Goal: Task Accomplishment & Management: Complete application form

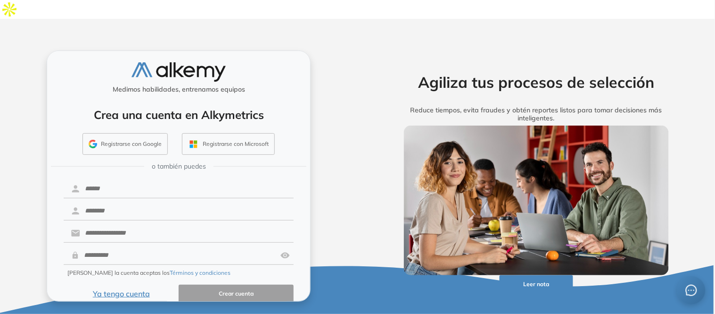
click at [131, 284] on button "Ya tengo cuenta" at bounding box center [121, 293] width 115 height 18
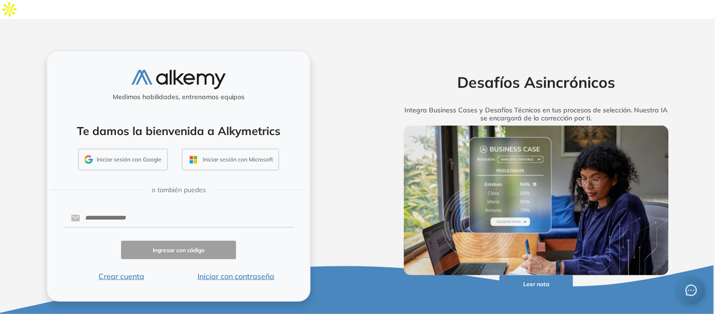
click at [125, 149] on button "Iniciar sesión con Google" at bounding box center [123, 160] width 90 height 22
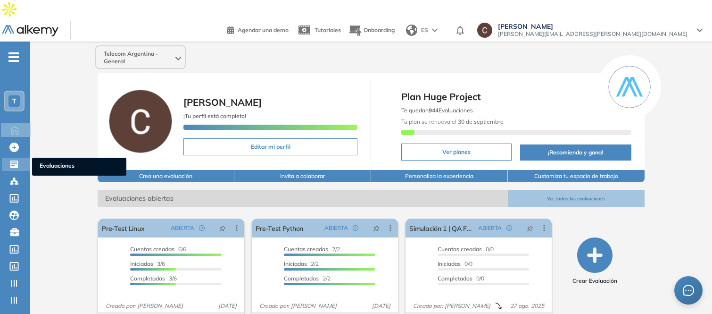
click at [11, 160] on icon at bounding box center [14, 164] width 8 height 8
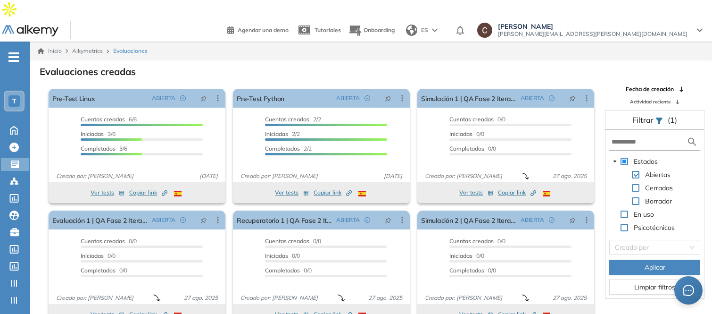
click at [634, 197] on span at bounding box center [636, 201] width 8 height 8
click at [635, 171] on span at bounding box center [636, 175] width 8 height 8
click at [667, 259] on button "Aplicar" at bounding box center [654, 266] width 91 height 15
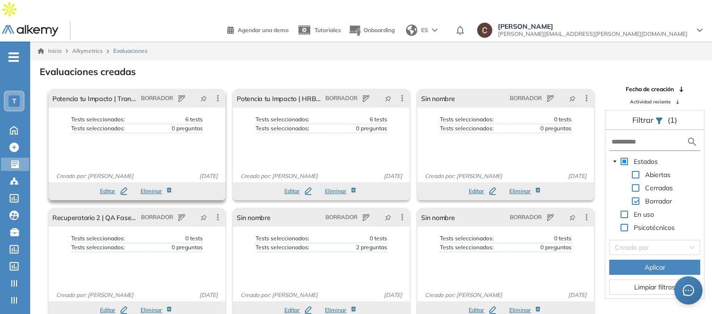
click at [110, 187] on span "Editar" at bounding box center [108, 191] width 16 height 8
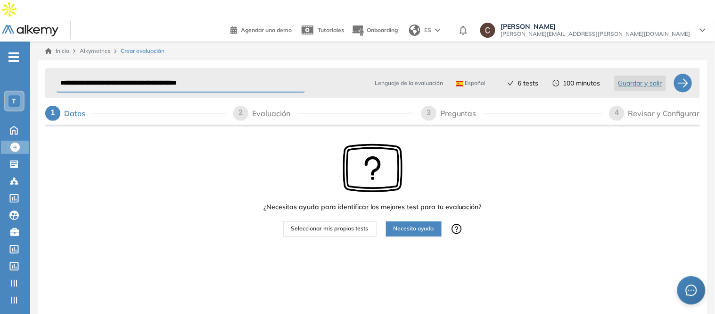
click at [244, 106] on div "2" at bounding box center [240, 113] width 15 height 15
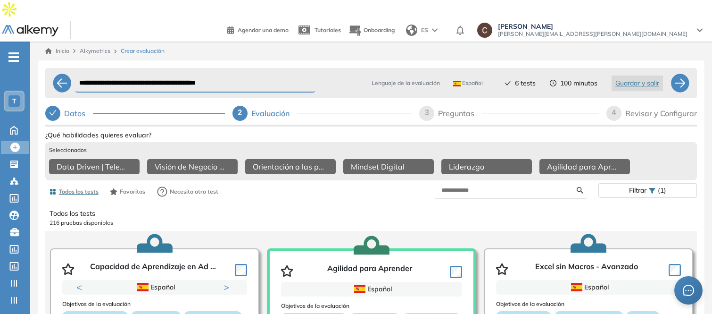
click at [426, 108] on span "3" at bounding box center [427, 112] width 4 height 8
select select "*****"
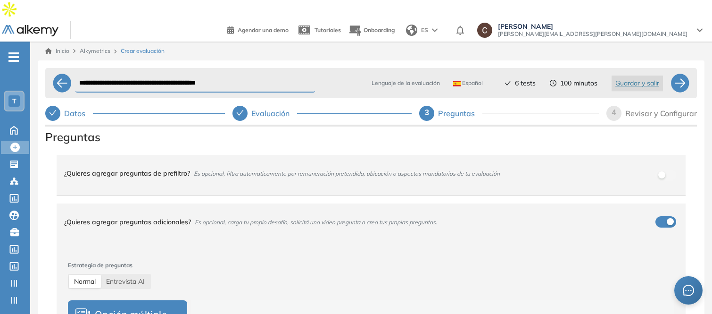
click at [618, 106] on div "4" at bounding box center [614, 113] width 15 height 15
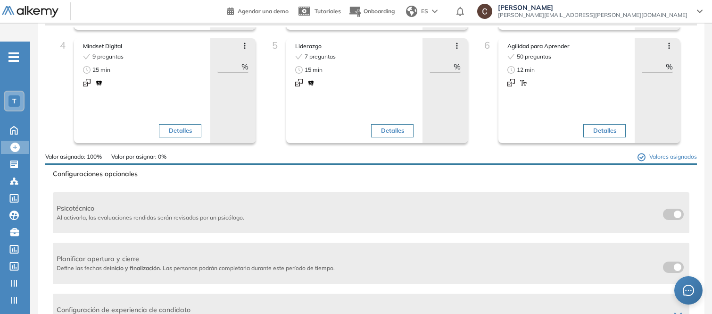
scroll to position [105, 0]
click at [668, 261] on span at bounding box center [667, 265] width 8 height 8
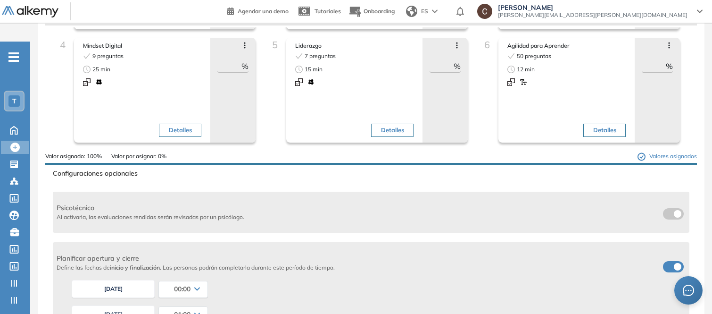
click at [101, 280] on button "22/09/2025" at bounding box center [113, 289] width 83 height 18
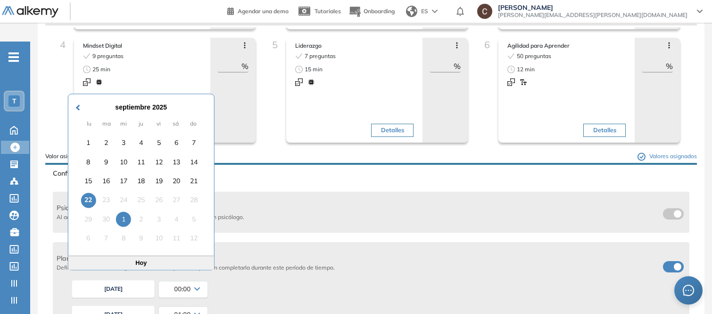
click at [125, 212] on div "1" at bounding box center [123, 219] width 15 height 15
click at [122, 212] on div "1" at bounding box center [123, 219] width 15 height 15
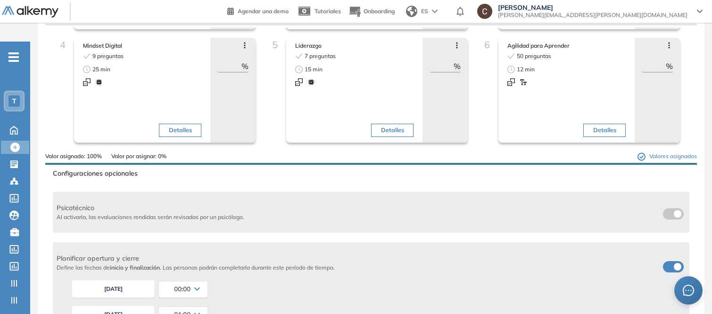
click at [317, 301] on div "22/09/2025 01:00 00:00 00:15 00:30 00:45 01:00 01:15 01:30 01:45 02:00 02:15 02…" at bounding box center [377, 313] width 618 height 25
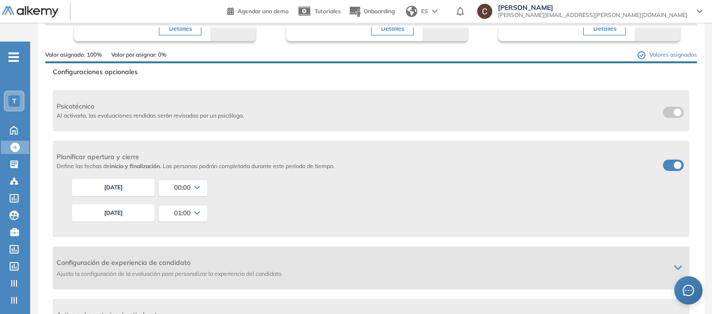
scroll to position [209, 0]
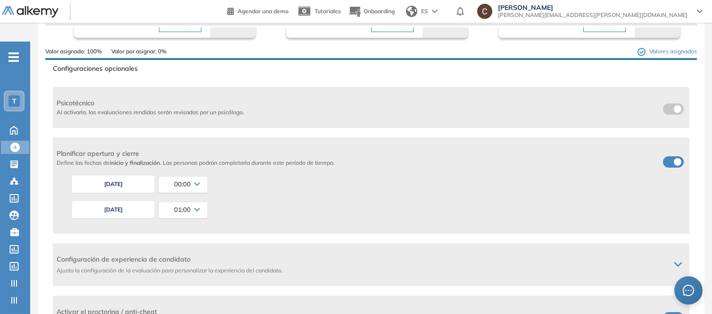
click at [119, 200] on button "22/09/2025" at bounding box center [113, 209] width 83 height 18
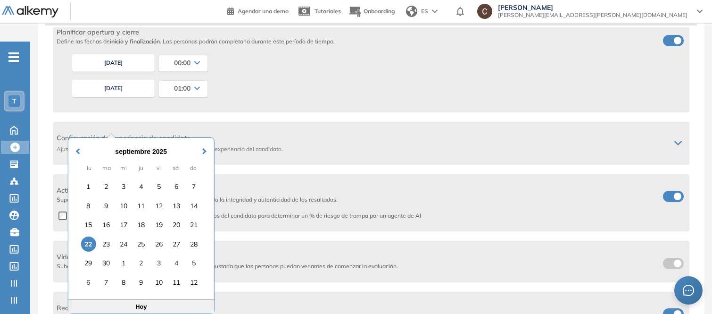
scroll to position [332, 0]
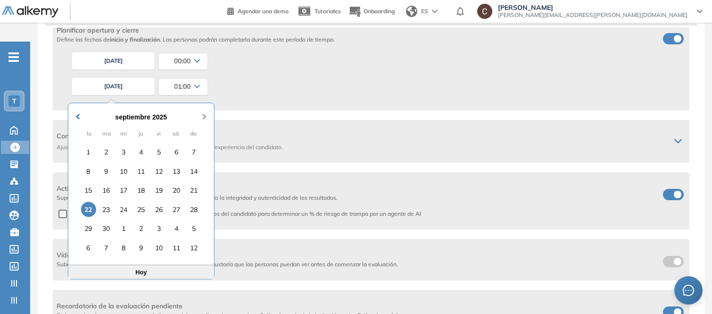
click at [205, 104] on span "Next Month" at bounding box center [205, 111] width 0 height 14
click at [161, 221] on div "31" at bounding box center [158, 228] width 15 height 15
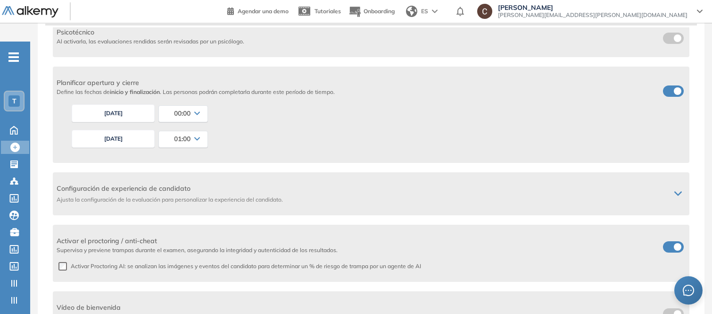
scroll to position [228, 0]
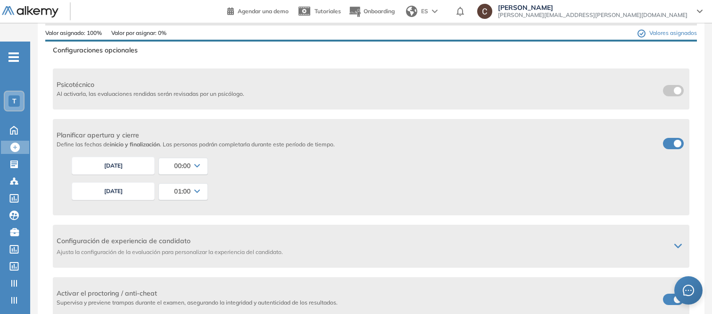
click at [128, 157] on button "22/09/2025" at bounding box center [113, 166] width 83 height 18
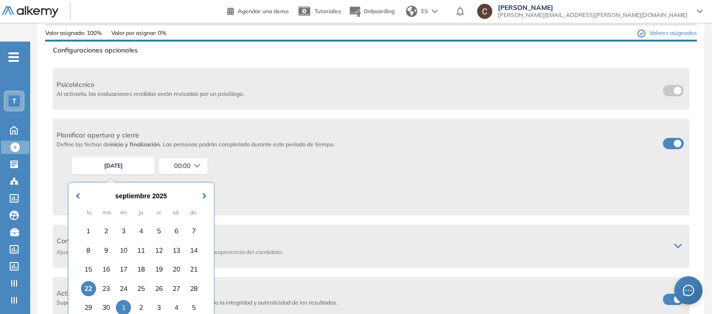
click at [126, 300] on div "1" at bounding box center [123, 307] width 15 height 15
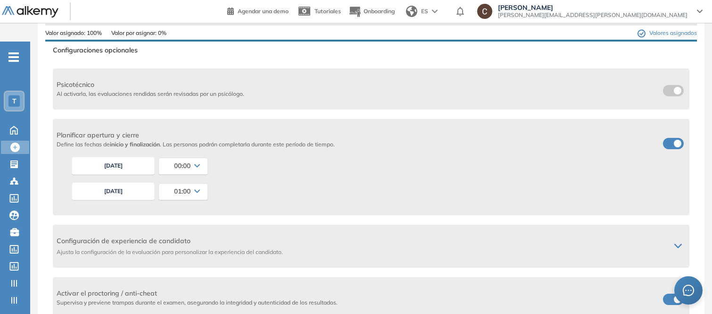
click at [279, 156] on div "Selected date: miércoles, 1 de octubre de 2025 01/10/2025 00:00 00:00 00:15 00:…" at bounding box center [377, 165] width 618 height 25
click at [182, 187] on span "01:00" at bounding box center [182, 191] width 17 height 8
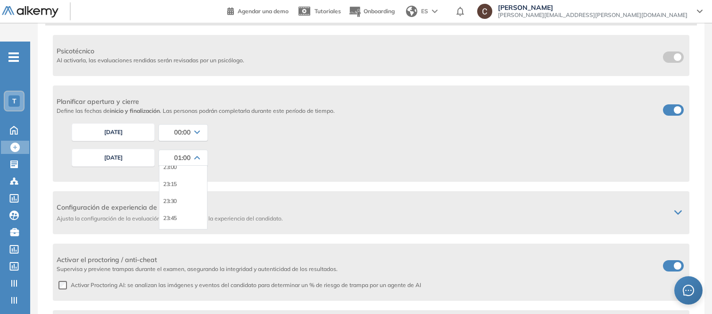
scroll to position [280, 0]
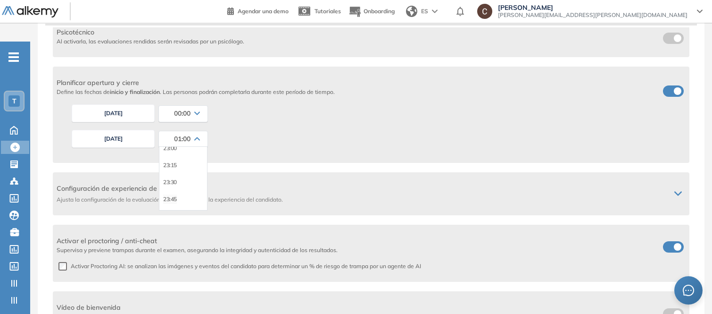
click at [176, 194] on li "23:45" at bounding box center [170, 198] width 14 height 9
click at [333, 126] on div "Selected date: viernes, 31 de octubre de 2025 31/10/2025 23:45 00:00 00:15 00:3…" at bounding box center [377, 138] width 618 height 25
click at [671, 241] on span at bounding box center [667, 245] width 8 height 8
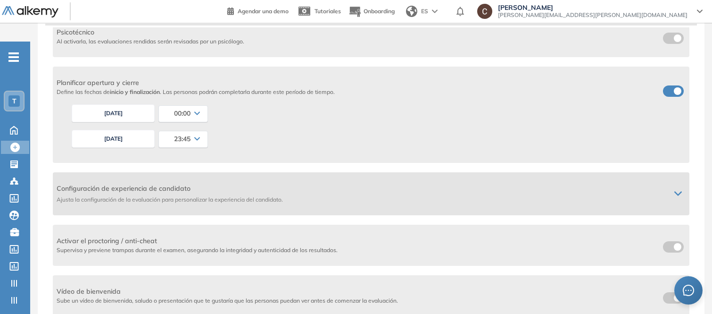
click at [674, 190] on icon at bounding box center [678, 194] width 8 height 8
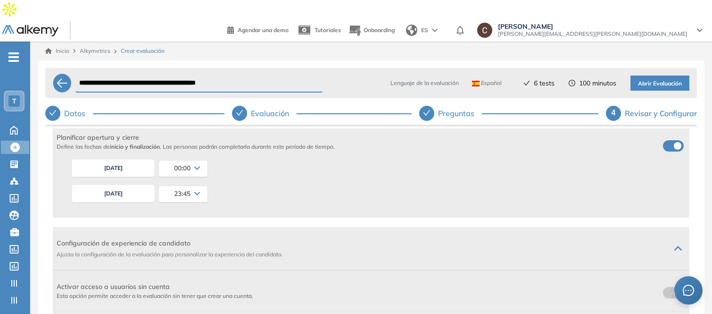
scroll to position [325, 0]
click at [644, 75] on button "Abrir Evaluación" at bounding box center [660, 82] width 59 height 15
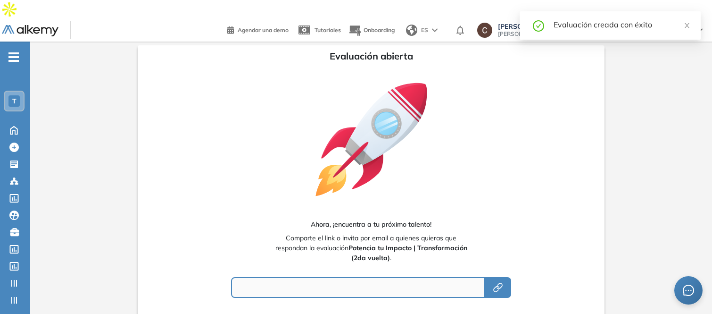
type input "**********"
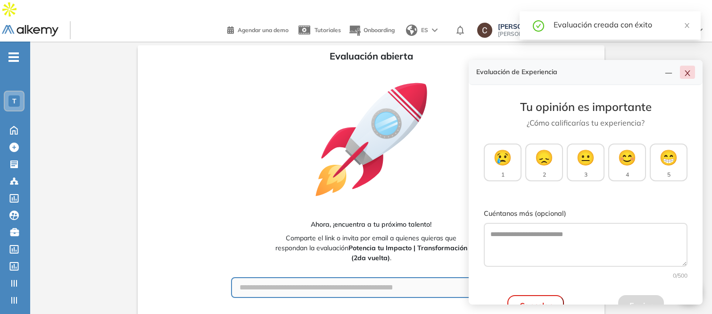
click at [685, 71] on icon "close" at bounding box center [688, 73] width 8 height 8
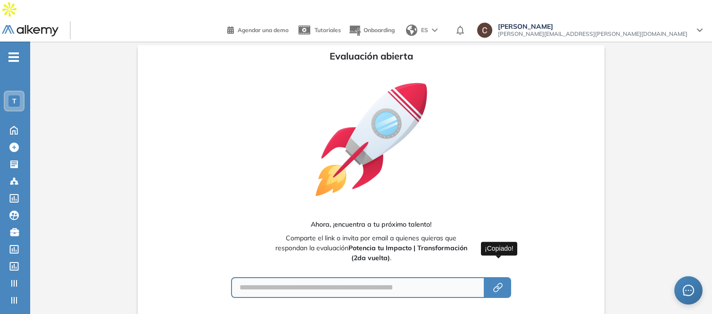
click at [506, 277] on button "button" at bounding box center [498, 287] width 26 height 21
drag, startPoint x: 350, startPoint y: 228, endPoint x: 388, endPoint y: 240, distance: 39.4
click at [388, 243] on b "Potencia tu Impacto | Transformación (2da vuelta)" at bounding box center [408, 252] width 119 height 18
copy b "Potencia tu Impacto | Transformación (2da vuelta)"
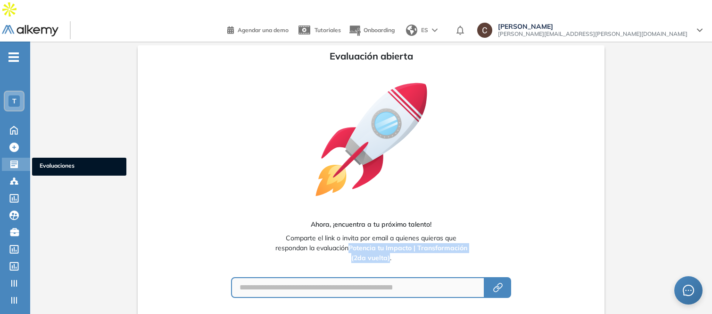
click at [22, 158] on div "Evaluaciones Evaluaciones" at bounding box center [16, 164] width 28 height 13
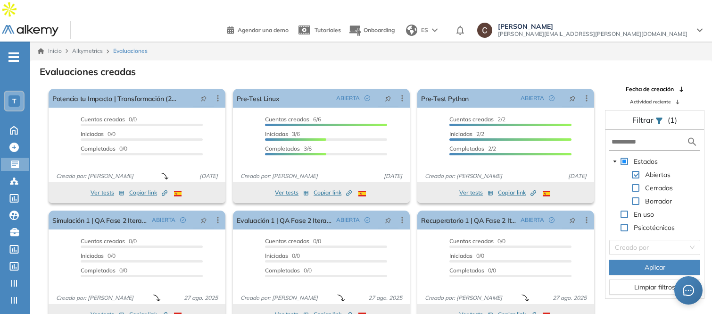
click at [638, 197] on span at bounding box center [636, 201] width 8 height 8
click at [637, 171] on span at bounding box center [636, 175] width 8 height 8
click at [639, 259] on button "Aplicar" at bounding box center [654, 266] width 91 height 15
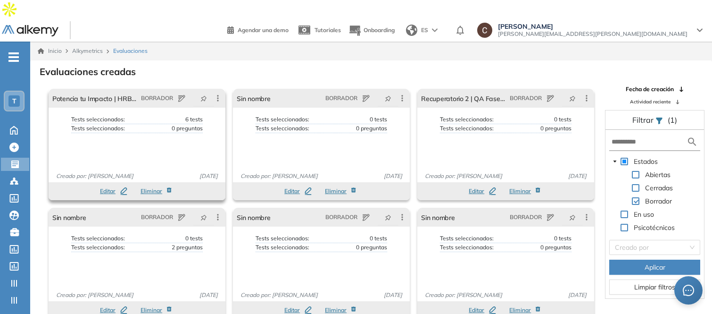
click at [113, 187] on span "Editar" at bounding box center [108, 191] width 16 height 8
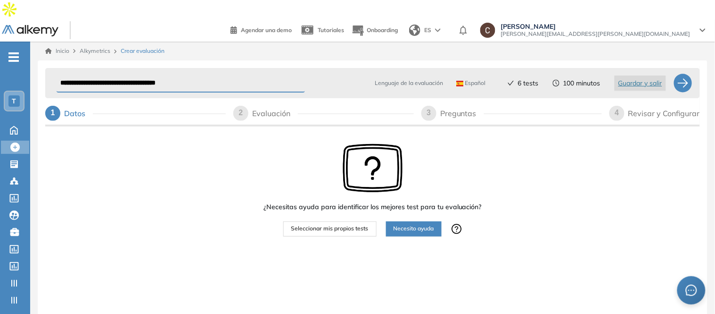
click at [249, 106] on div "2 Evaluación" at bounding box center [323, 113] width 181 height 15
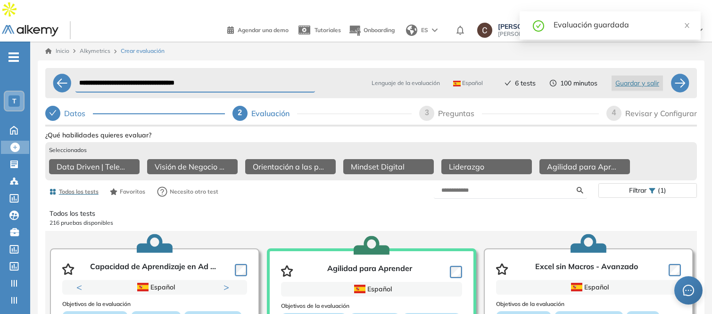
click at [425, 108] on span "3" at bounding box center [427, 112] width 4 height 8
select select "*****"
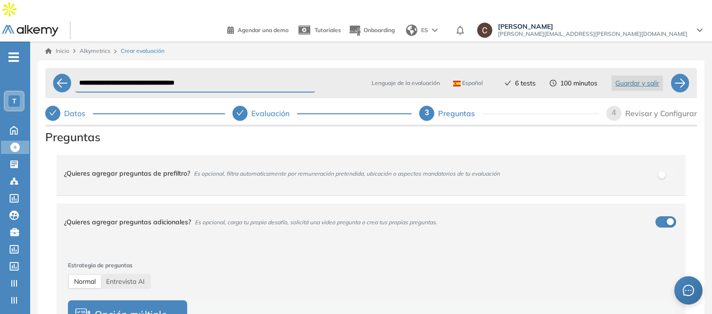
click at [614, 108] on span "4" at bounding box center [614, 112] width 4 height 8
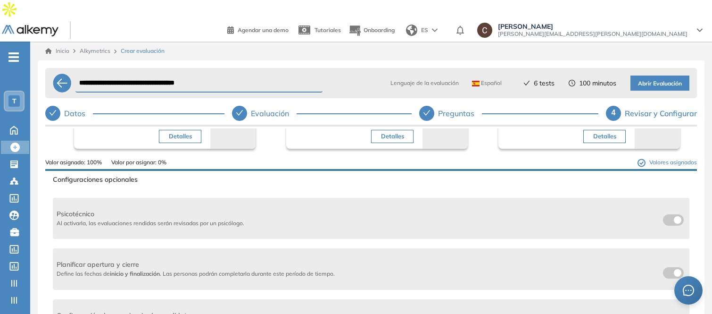
scroll to position [262, 0]
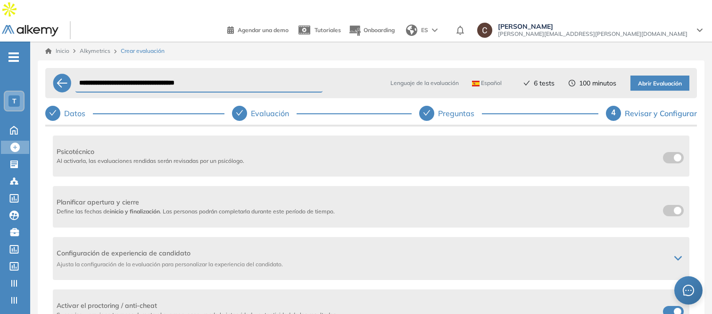
click at [665, 205] on span at bounding box center [667, 209] width 8 height 8
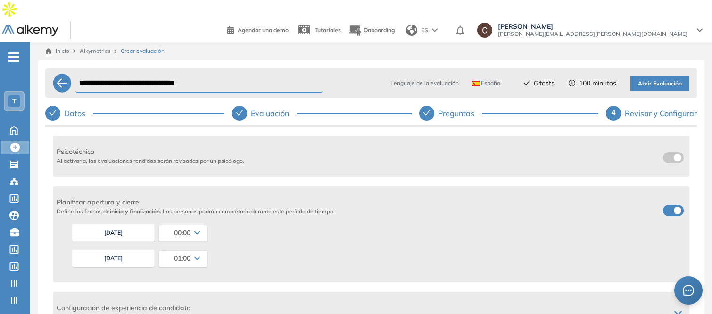
click at [108, 224] on button "22/09/2025" at bounding box center [113, 233] width 83 height 18
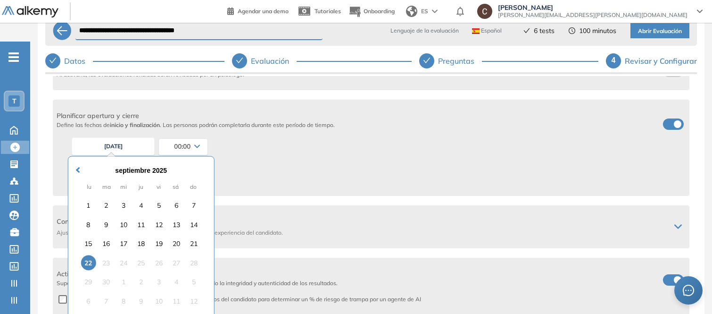
scroll to position [314, 0]
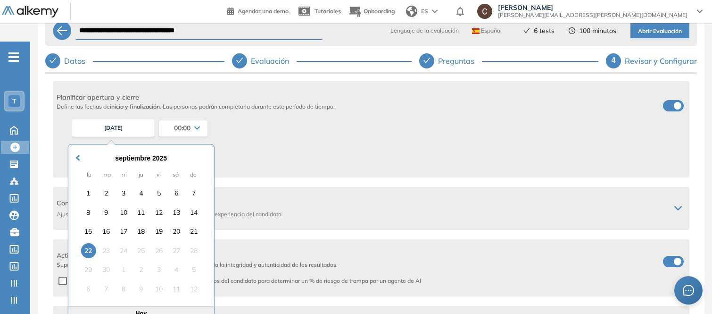
drag, startPoint x: 305, startPoint y: 115, endPoint x: 186, endPoint y: 147, distance: 122.6
click at [303, 116] on div "22/09/2025 Previous Month septiembre 2025 lu ma mi ju vi sá do 1 2 3 4 5 6 7 8 …" at bounding box center [377, 127] width 618 height 25
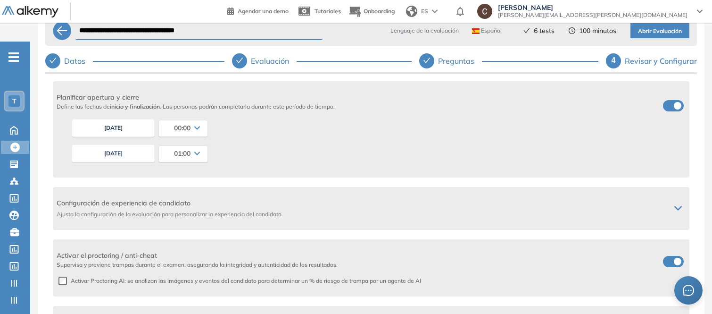
click at [102, 144] on button "22/09/2025" at bounding box center [113, 153] width 83 height 18
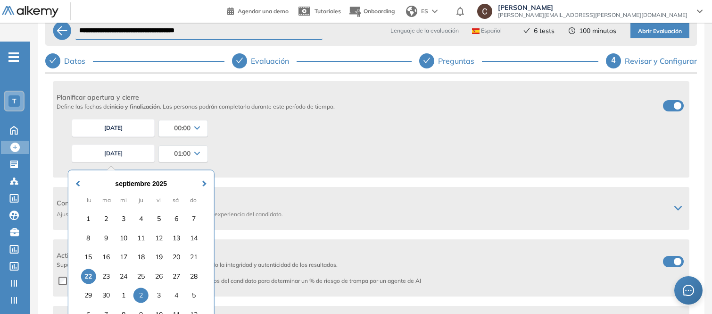
scroll to position [101, 0]
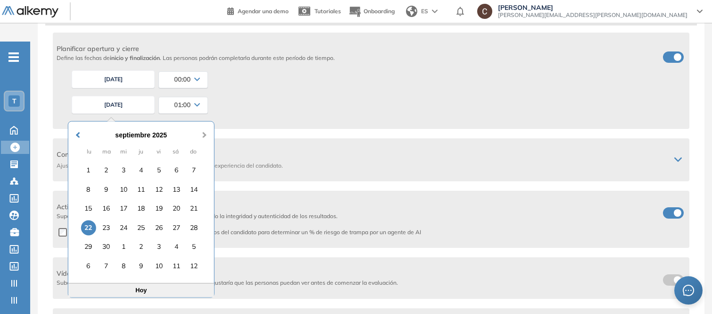
click at [203, 122] on button "Next Month" at bounding box center [205, 129] width 15 height 15
click at [160, 239] on div "31" at bounding box center [158, 246] width 15 height 15
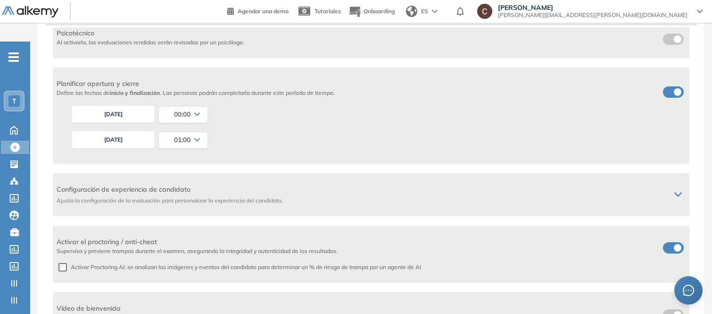
scroll to position [262, 0]
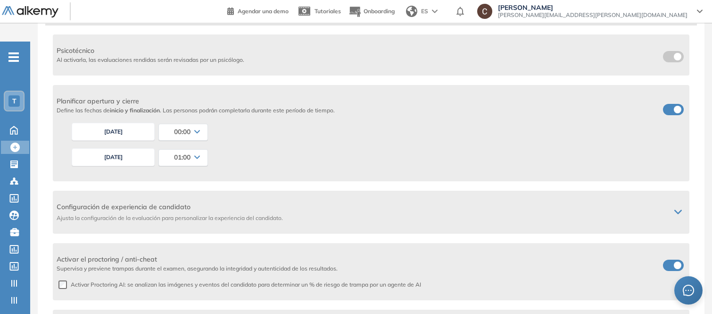
click at [115, 123] on button "22/09/2025" at bounding box center [113, 132] width 83 height 18
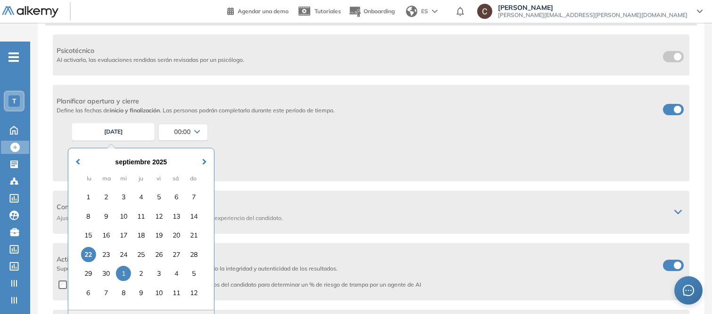
click at [124, 266] on div "1" at bounding box center [123, 273] width 15 height 15
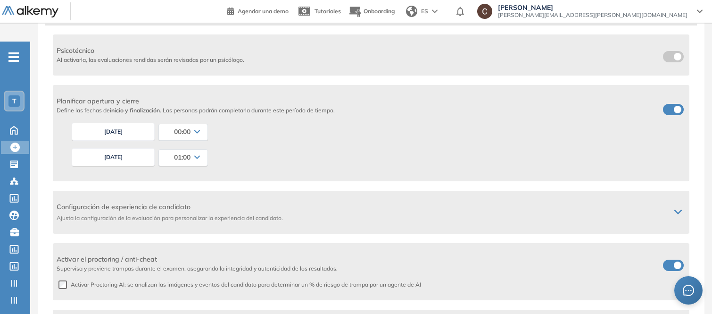
click at [298, 119] on div "Selected date: miércoles, 1 de octubre de 2025 01/10/2025 00:00 00:00 00:15 00:…" at bounding box center [377, 131] width 618 height 25
click at [188, 153] on span "01:00" at bounding box center [182, 157] width 17 height 8
click at [176, 213] on li "23:45" at bounding box center [170, 217] width 14 height 9
click at [675, 208] on icon at bounding box center [678, 212] width 8 height 8
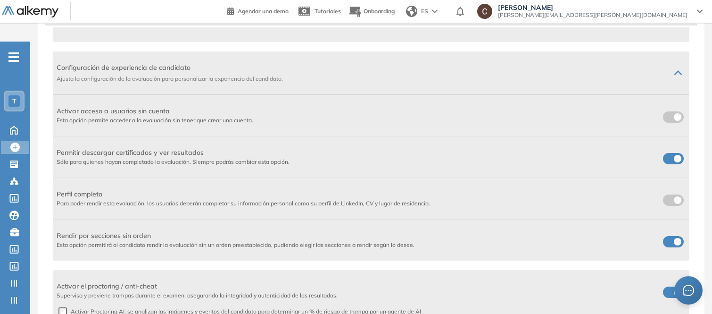
scroll to position [419, 0]
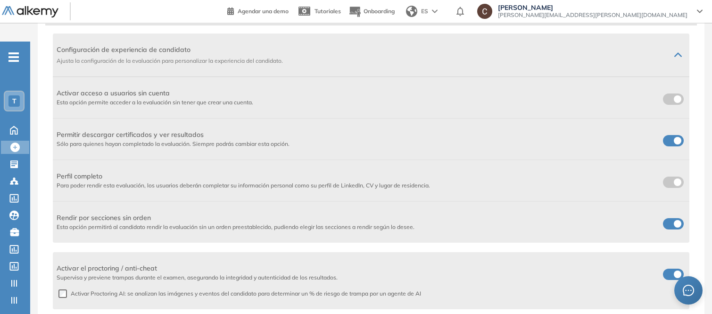
click at [671, 268] on span at bounding box center [667, 272] width 8 height 8
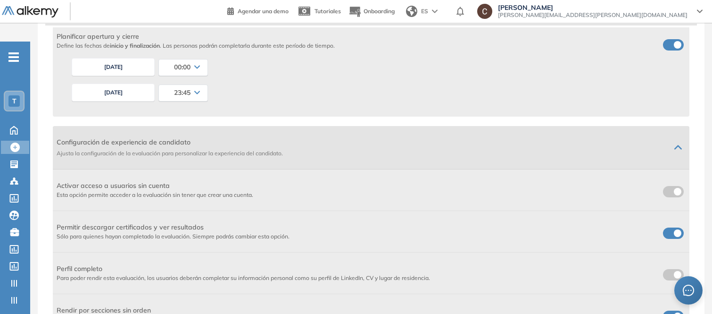
scroll to position [314, 0]
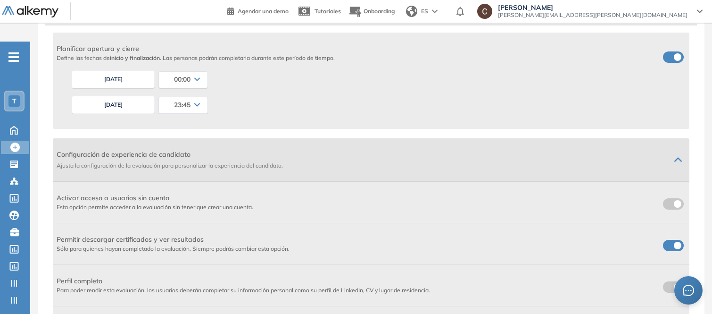
click at [674, 156] on icon at bounding box center [678, 160] width 8 height 8
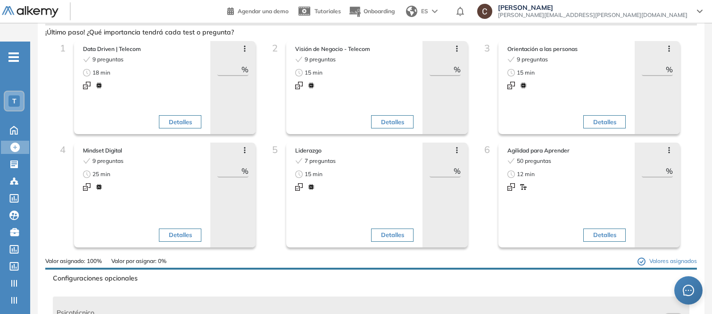
scroll to position [0, 0]
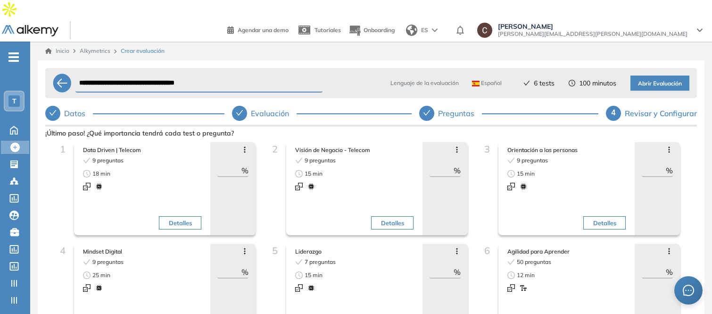
click at [650, 79] on span "Abrir Evaluación" at bounding box center [660, 83] width 44 height 9
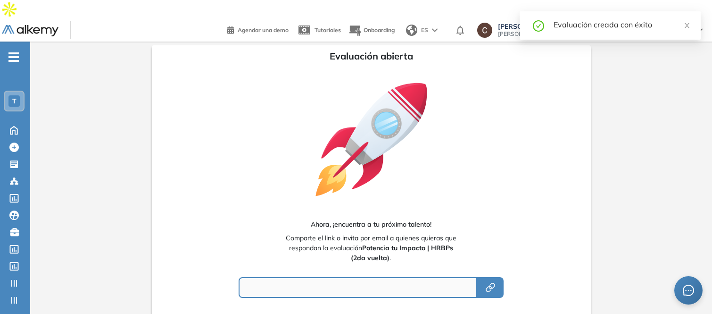
type input "**********"
click at [488, 282] on icon "button" at bounding box center [490, 287] width 11 height 11
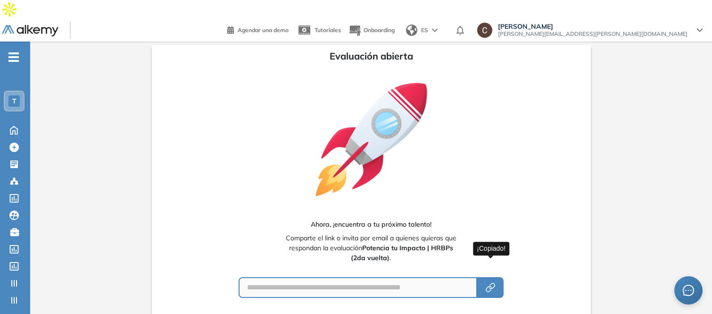
click at [493, 282] on icon "button" at bounding box center [490, 287] width 11 height 11
drag, startPoint x: 392, startPoint y: 238, endPoint x: 364, endPoint y: 232, distance: 28.5
click at [364, 233] on span "Comparte el link o invita por email a quienes quieras que respondan la evaluaci…" at bounding box center [371, 248] width 180 height 30
copy span "Potencia tu Impacto | HRBPs (2da vuelta) ."
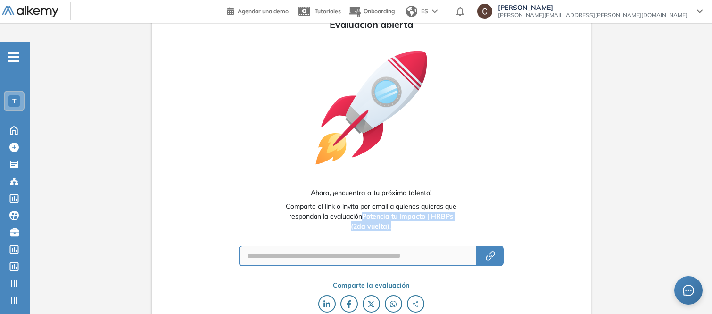
scroll to position [49, 0]
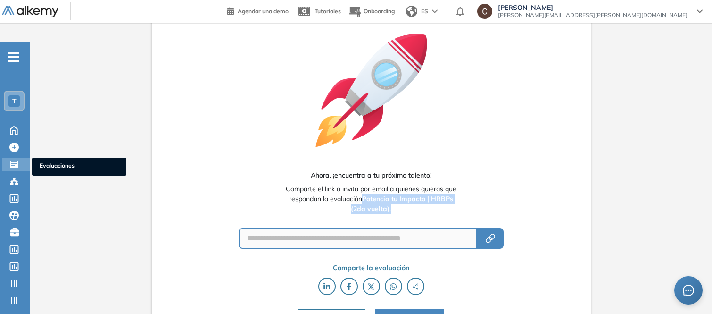
click at [12, 160] on icon at bounding box center [14, 164] width 8 height 8
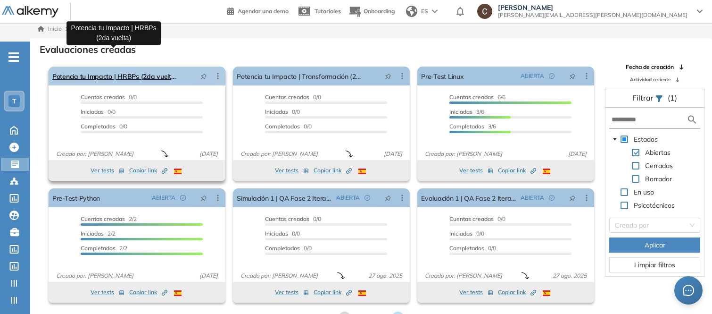
click at [136, 66] on link "Potencia tu Impacto | HRBPs (2da vuelta)" at bounding box center [114, 75] width 125 height 19
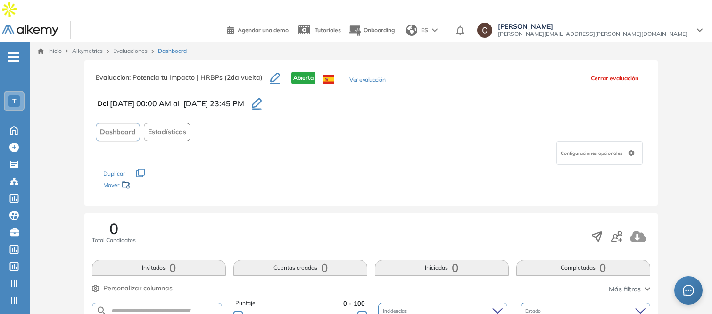
click at [675, 30] on span "[EMAIL_ADDRESS][PERSON_NAME][DOMAIN_NAME]" at bounding box center [593, 34] width 190 height 8
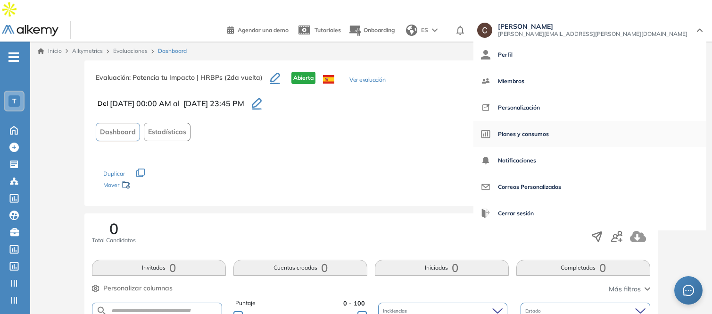
drag, startPoint x: 633, startPoint y: 195, endPoint x: 621, endPoint y: 126, distance: 70.4
click at [534, 202] on span "Cerrar sesión" at bounding box center [516, 213] width 36 height 23
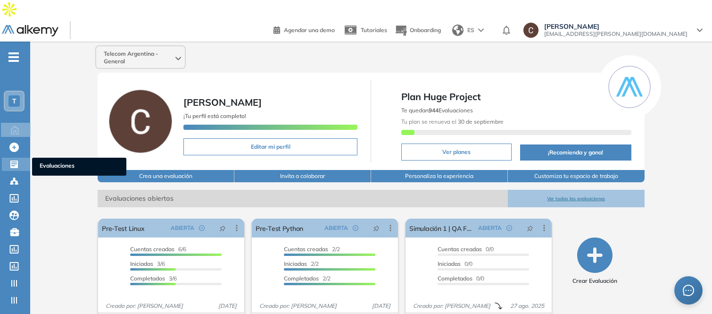
click at [14, 159] on icon at bounding box center [13, 163] width 9 height 9
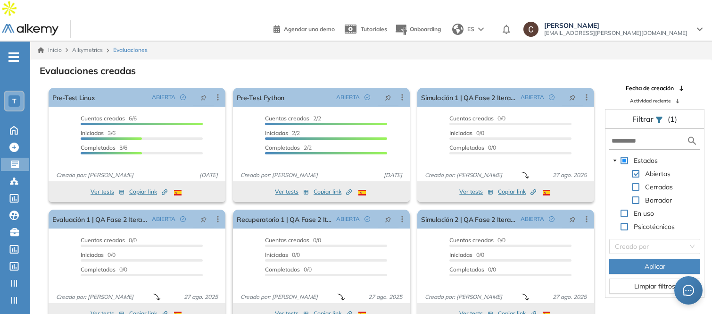
scroll to position [22, 0]
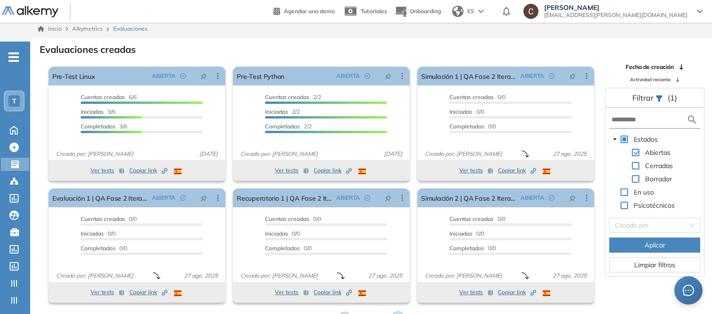
click at [393, 311] on icon at bounding box center [397, 317] width 13 height 13
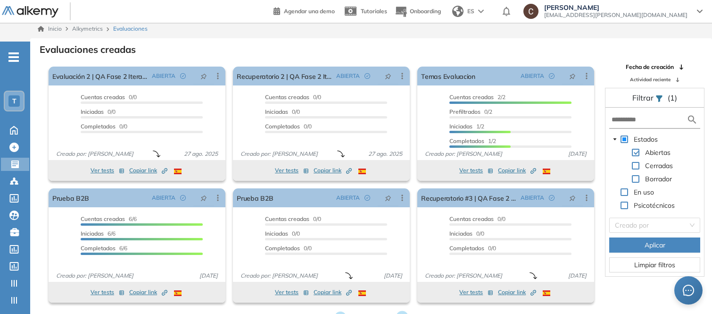
click at [403, 311] on icon at bounding box center [402, 317] width 13 height 13
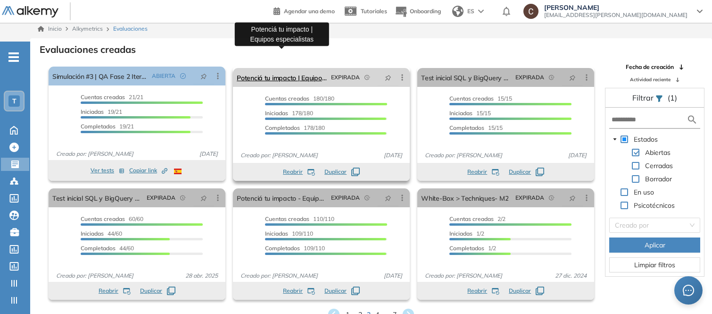
click at [307, 68] on link "Potenciá tu impacto | Equipos especialistas" at bounding box center [282, 77] width 91 height 19
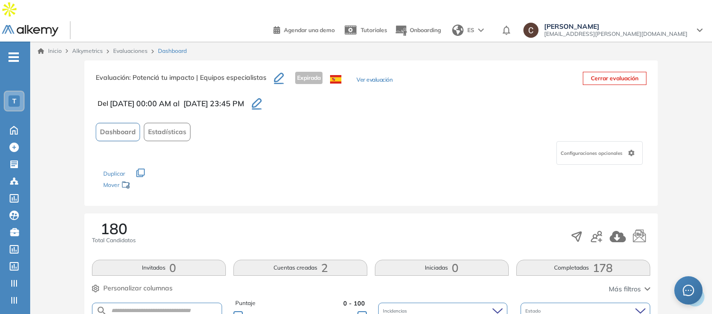
click at [368, 75] on button "Ver evaluación" at bounding box center [375, 80] width 36 height 10
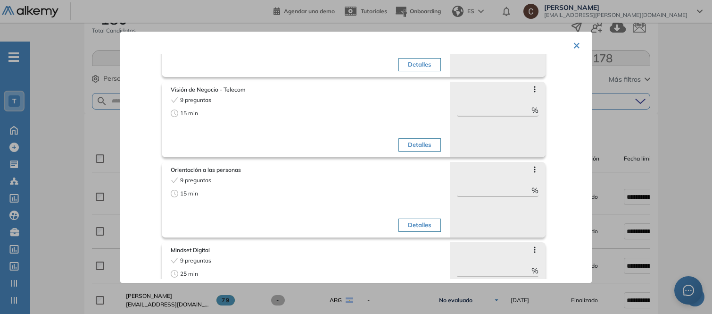
scroll to position [83, 0]
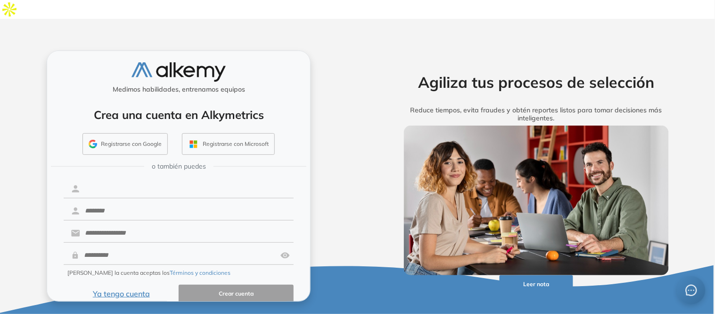
click at [195, 180] on input "text" at bounding box center [187, 189] width 214 height 18
type input "********"
type input "*****"
click at [149, 224] on input "text" at bounding box center [187, 233] width 214 height 18
paste input "**********"
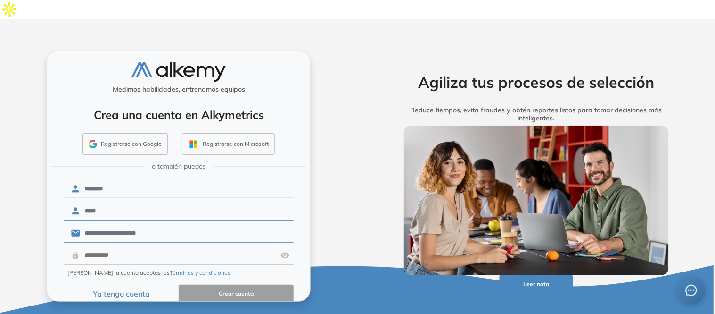
type input "**********"
click at [139, 246] on input "text" at bounding box center [178, 255] width 198 height 18
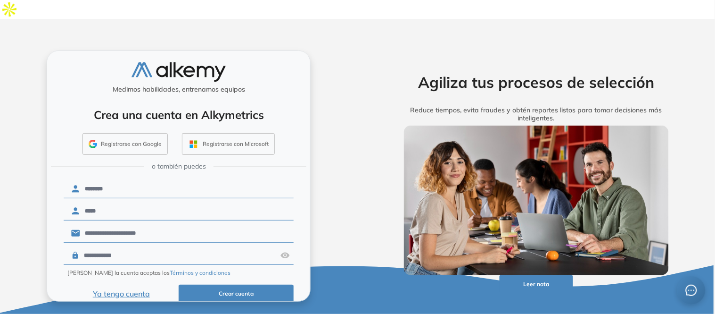
type input "**********"
click at [224, 284] on button "Crear cuenta" at bounding box center [236, 293] width 115 height 18
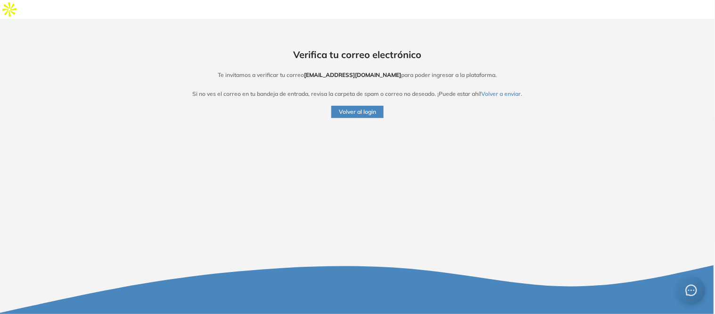
drag, startPoint x: 345, startPoint y: 91, endPoint x: 404, endPoint y: 45, distance: 75.2
click at [345, 106] on button "Volver al login" at bounding box center [358, 112] width 52 height 12
